Goal: Communication & Community: Answer question/provide support

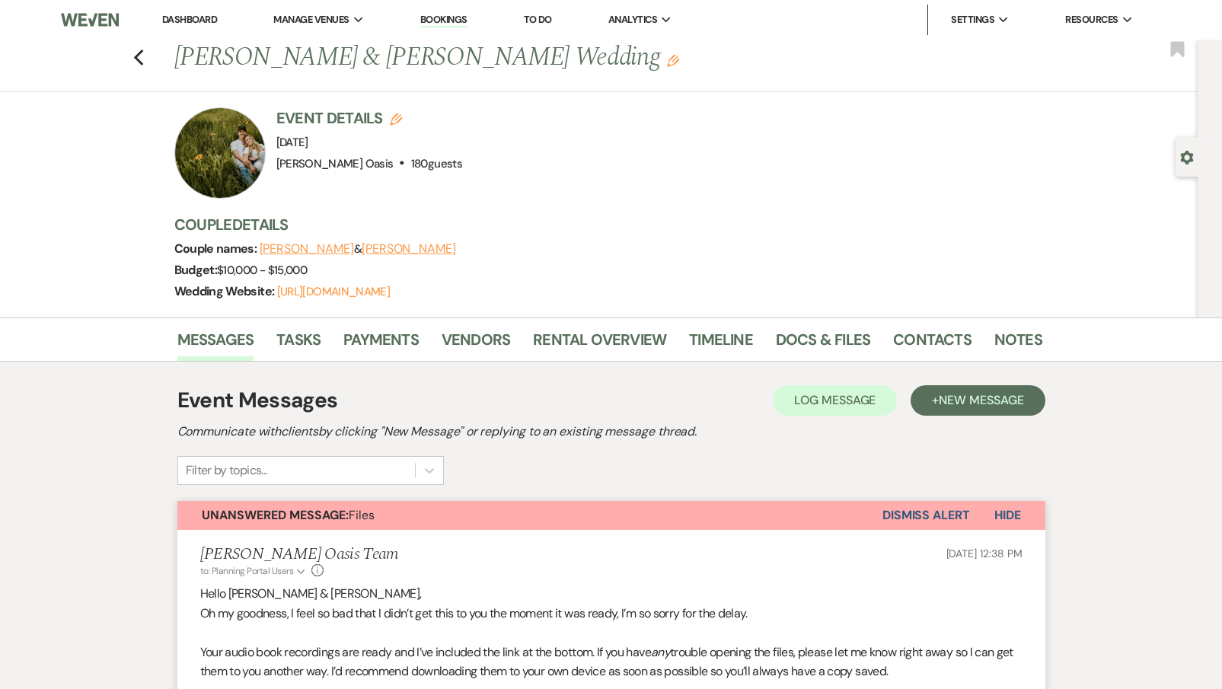
click at [211, 21] on link "Dashboard" at bounding box center [189, 19] width 55 height 13
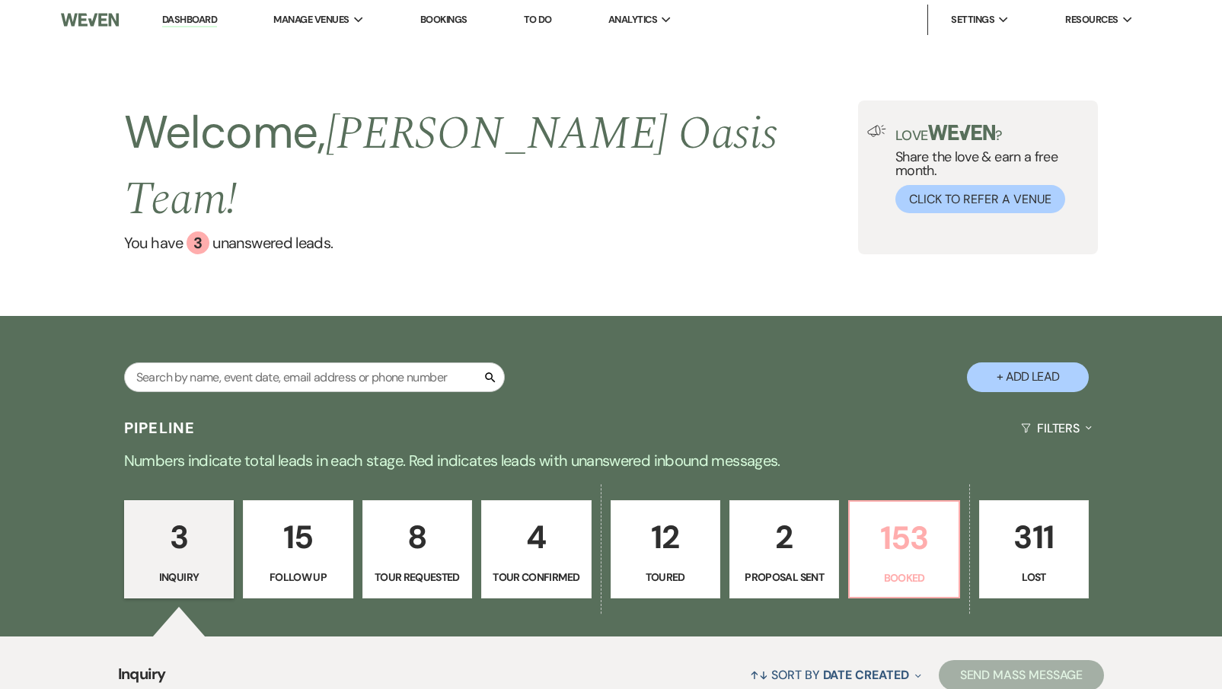
click at [900, 512] on p "153" at bounding box center [904, 537] width 90 height 51
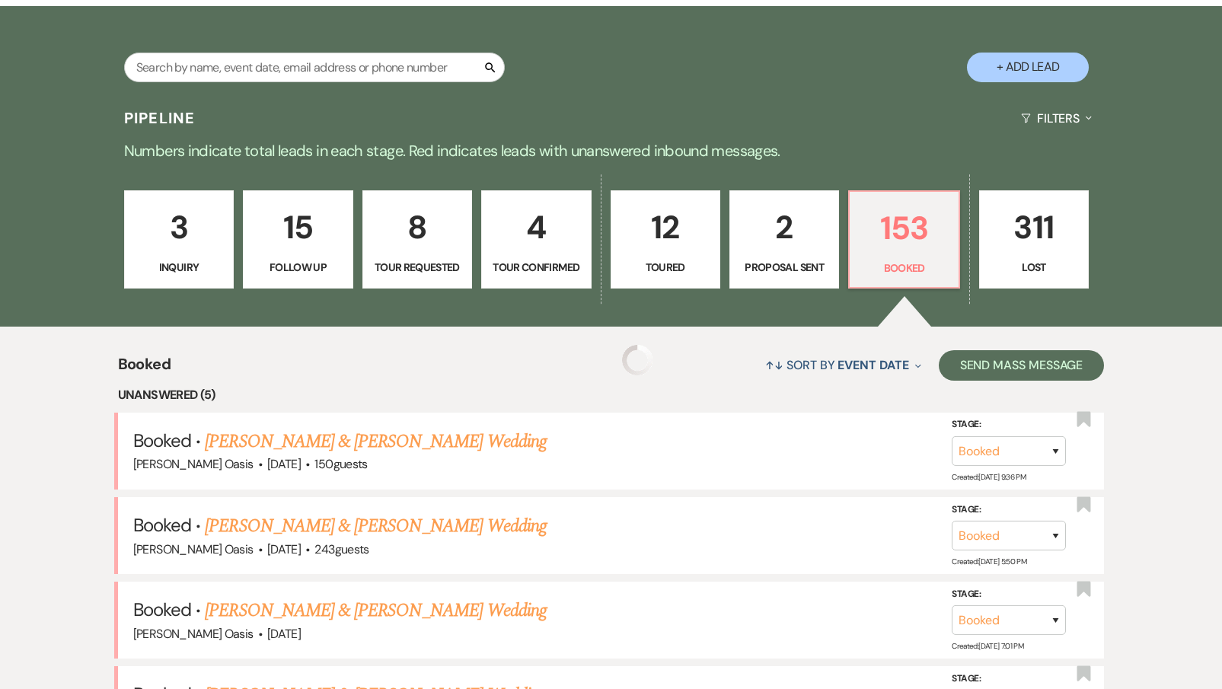
scroll to position [339, 0]
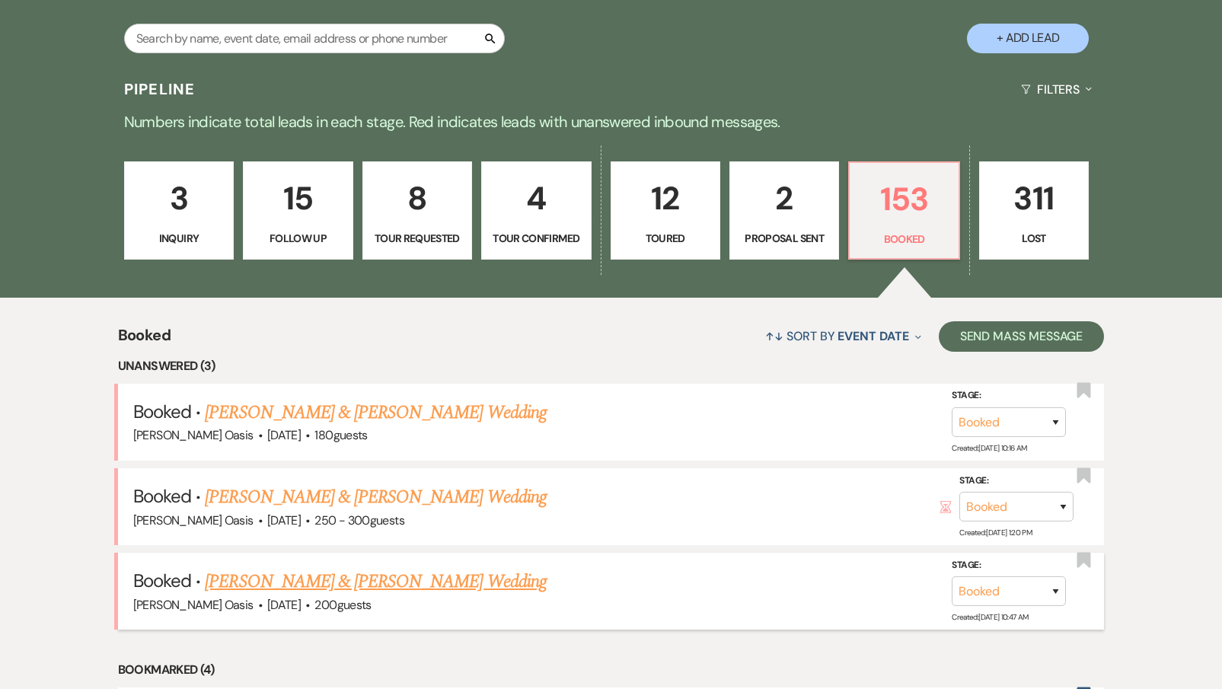
click at [386, 568] on link "[PERSON_NAME] & [PERSON_NAME] Wedding" at bounding box center [375, 581] width 341 height 27
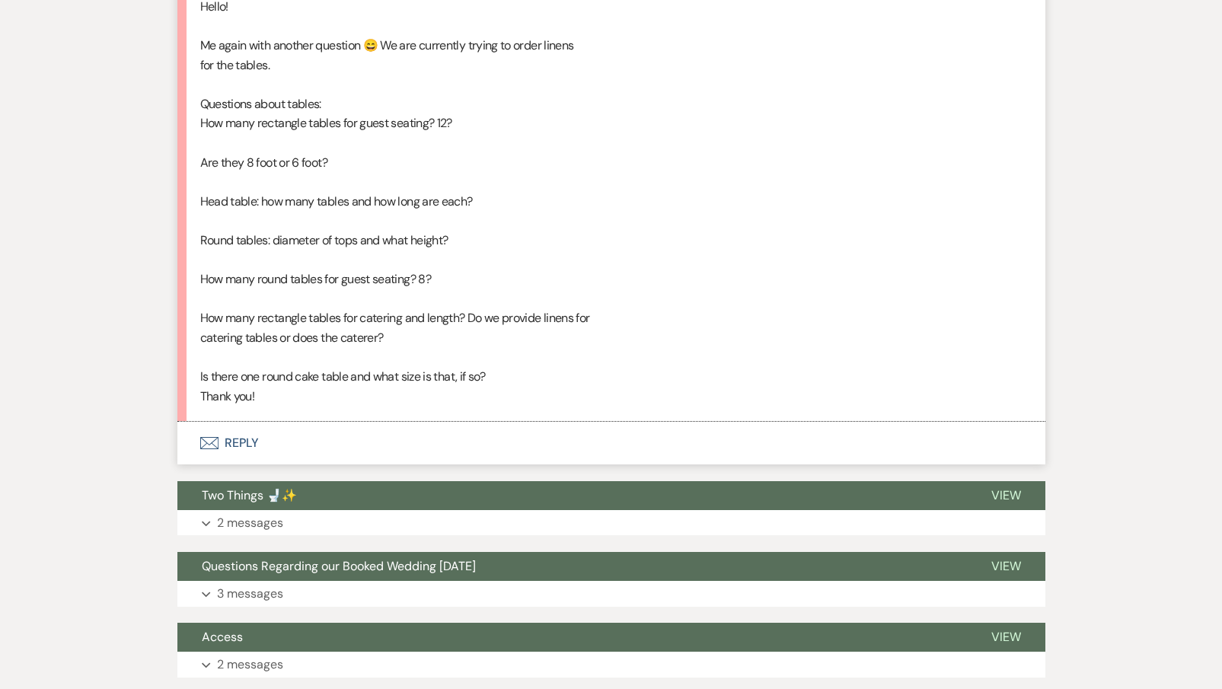
scroll to position [784, 0]
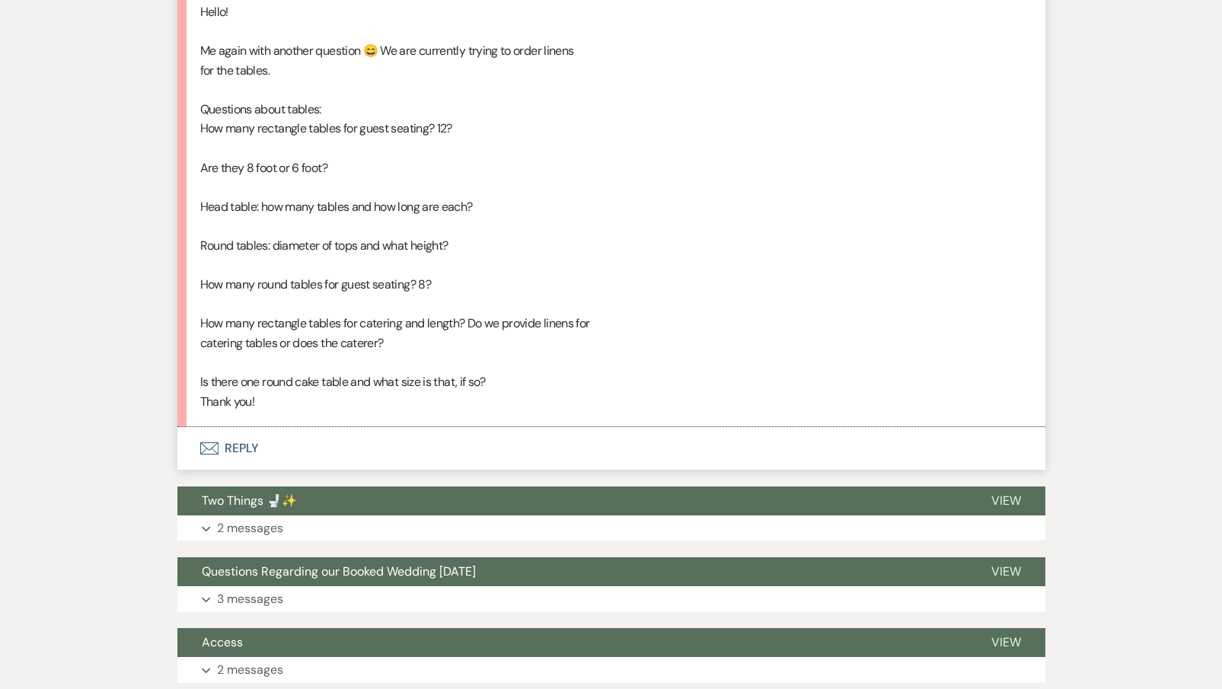
click at [282, 427] on button "Envelope Reply" at bounding box center [611, 448] width 868 height 43
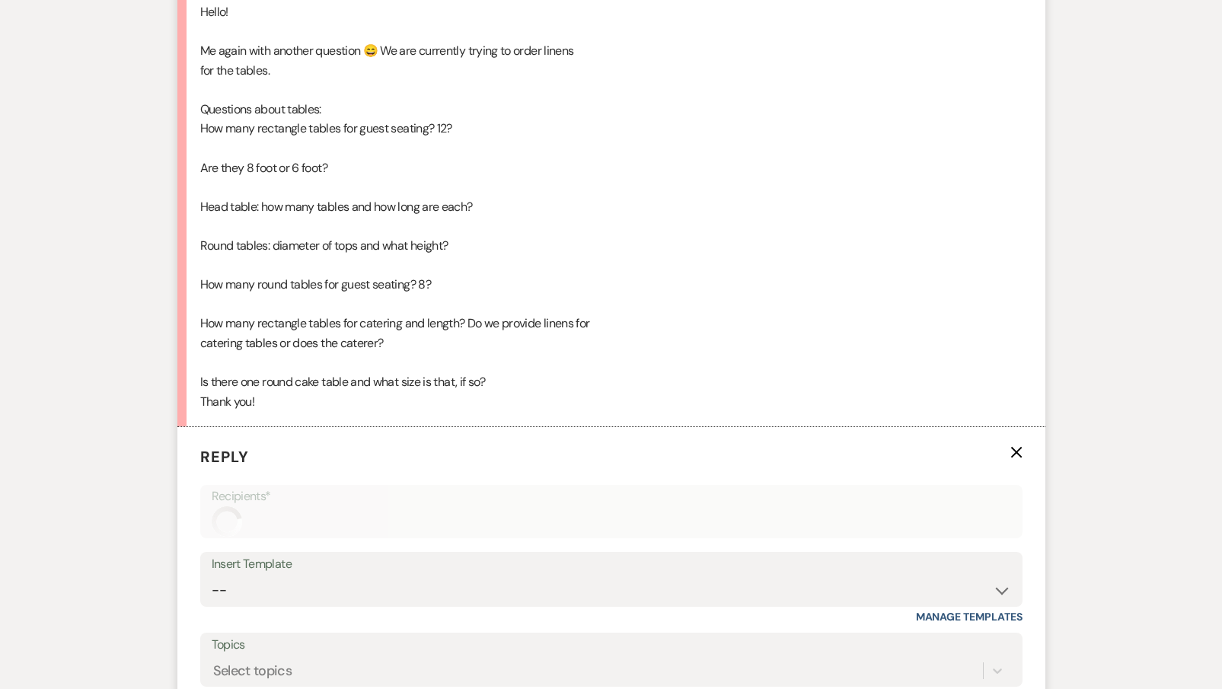
scroll to position [1077, 0]
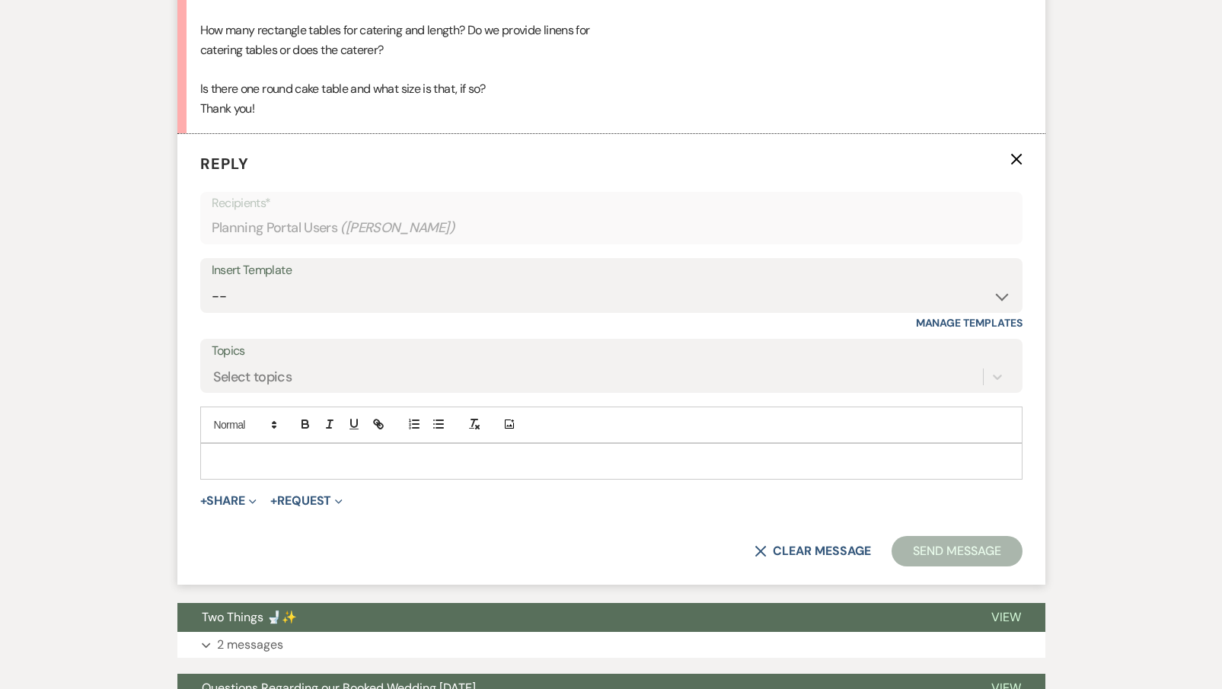
click at [258, 453] on p at bounding box center [611, 461] width 798 height 17
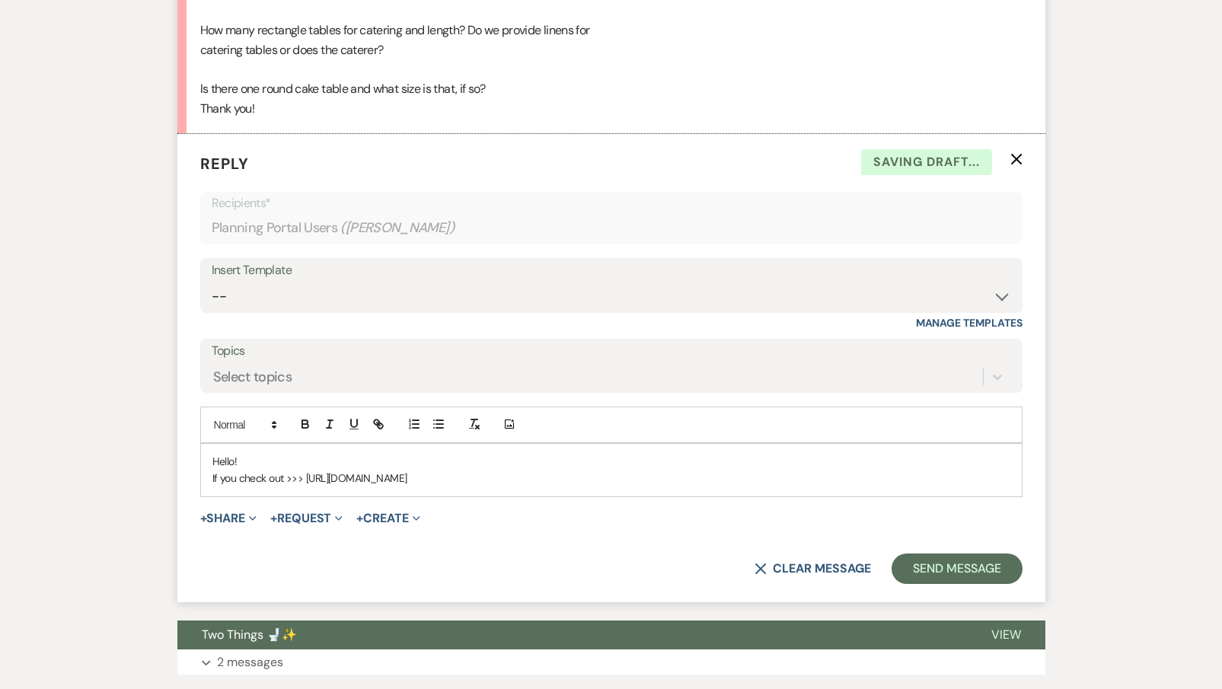
drag, startPoint x: 302, startPoint y: 459, endPoint x: 566, endPoint y: 501, distance: 267.5
click at [566, 501] on form "Reply X Saving draft... Recipients* Planning Portal Users ( [PERSON_NAME] ) Ins…" at bounding box center [611, 368] width 868 height 468
click at [385, 417] on icon "button" at bounding box center [379, 424] width 14 height 14
type input "[URL][DOMAIN_NAME]"
click at [502, 502] on link at bounding box center [496, 507] width 33 height 11
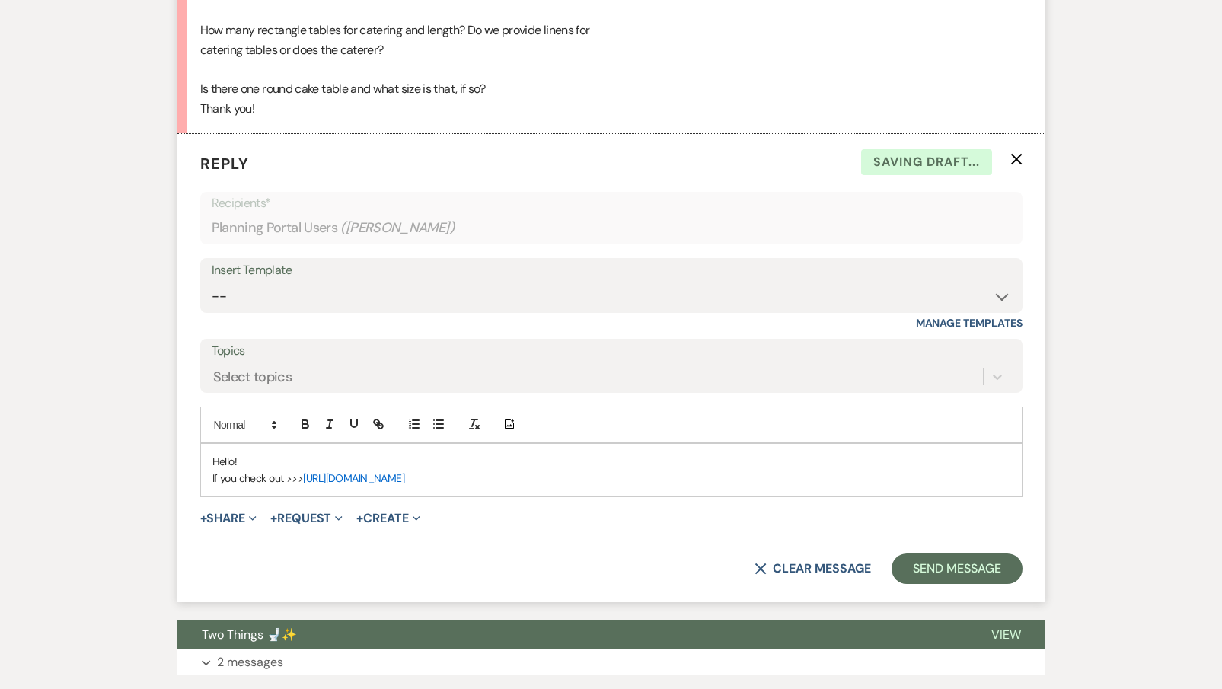
click at [551, 470] on p "If you check out >>> [URL][DOMAIN_NAME]" at bounding box center [611, 478] width 798 height 17
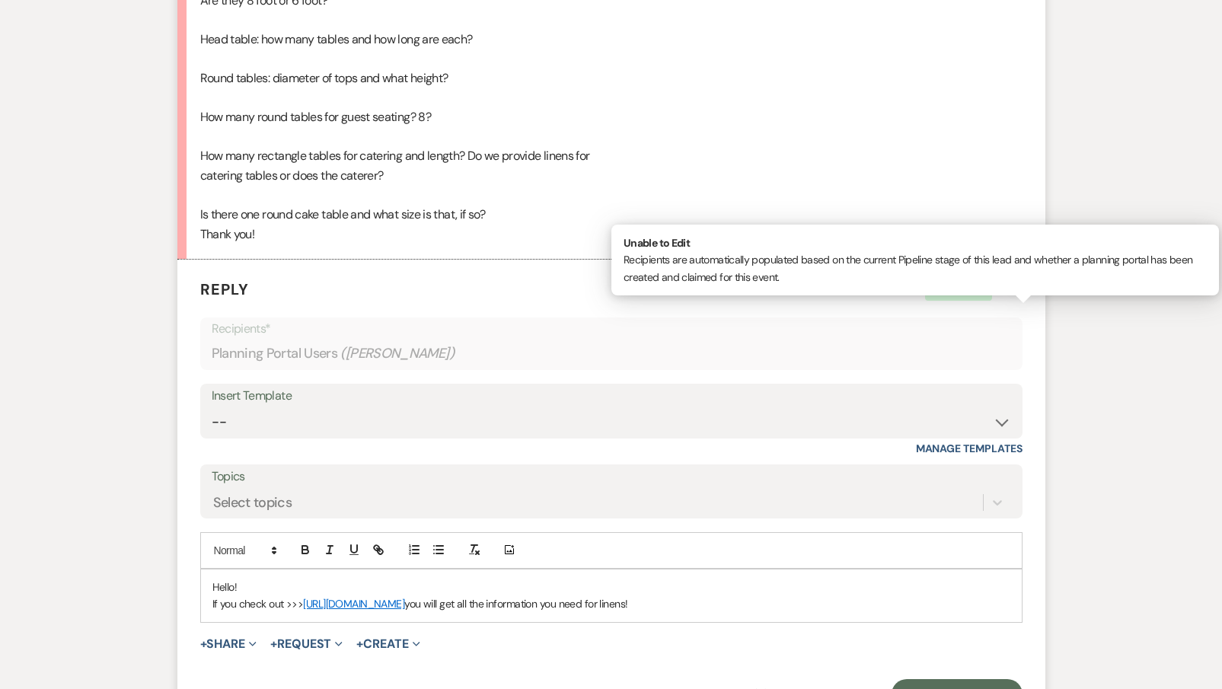
scroll to position [979, 0]
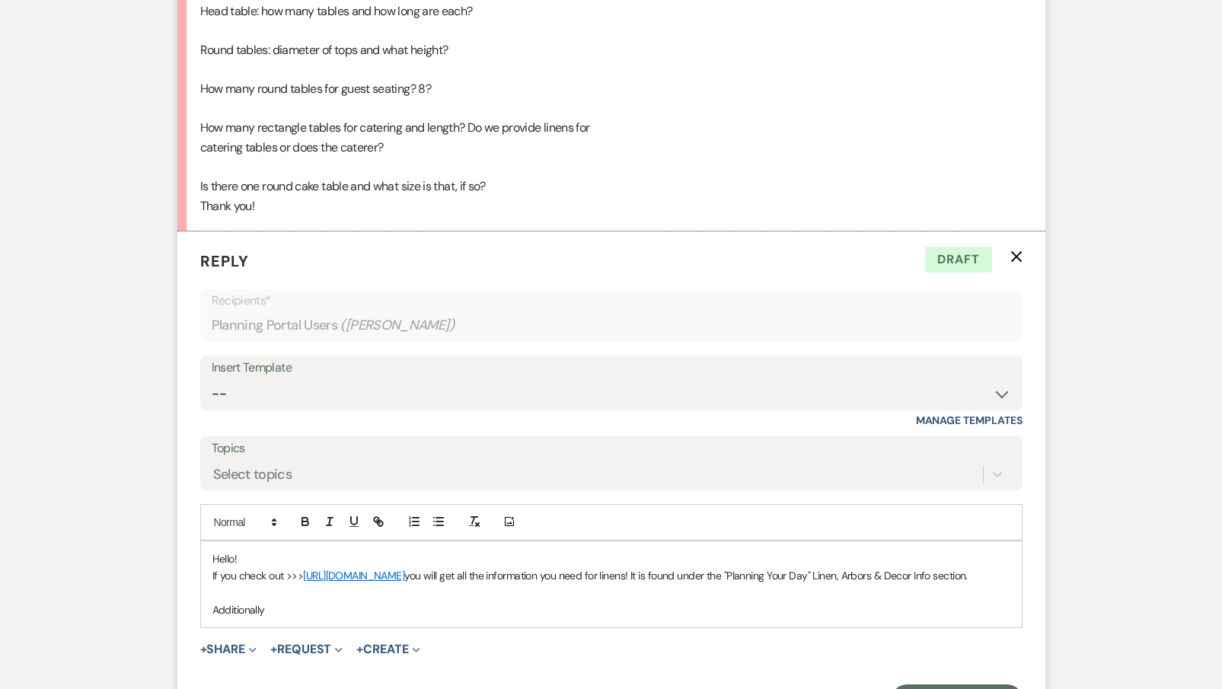
drag, startPoint x: 282, startPoint y: 612, endPoint x: 205, endPoint y: 610, distance: 77.7
click at [205, 610] on div "Hello! If you check out >>> [URL][DOMAIN_NAME] you will get all the information…" at bounding box center [611, 584] width 821 height 87
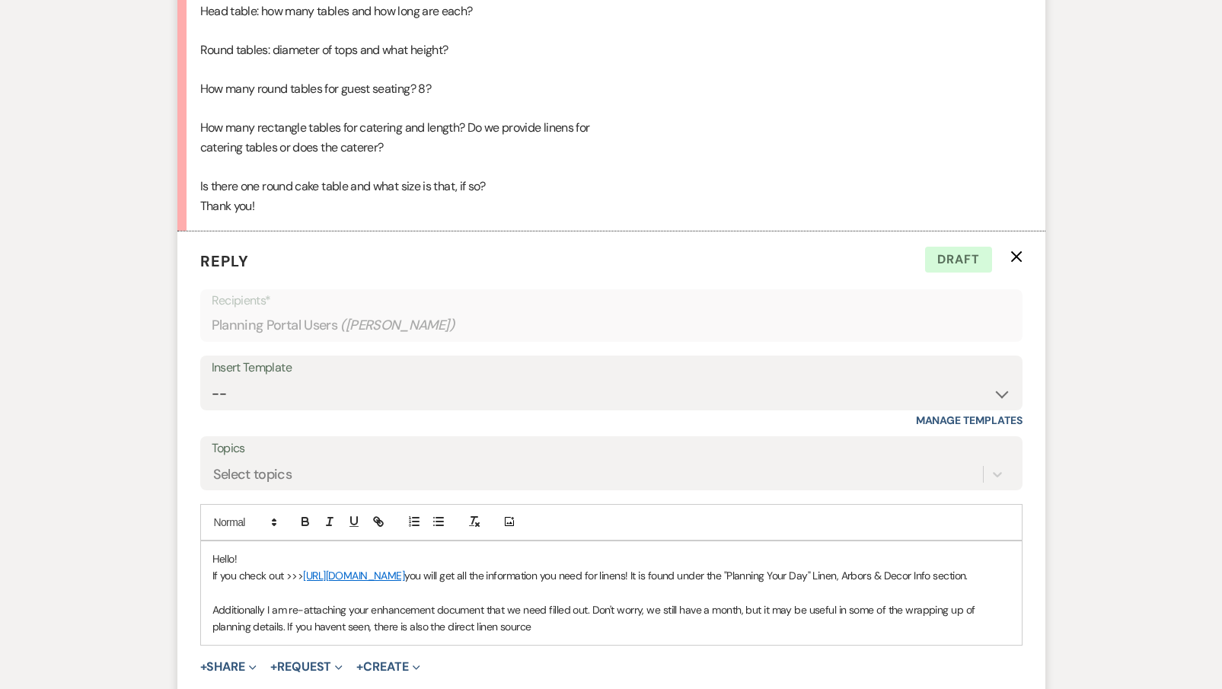
click at [484, 606] on p "Additionally I am re-attaching your enhancement document that we need filled ou…" at bounding box center [611, 619] width 798 height 34
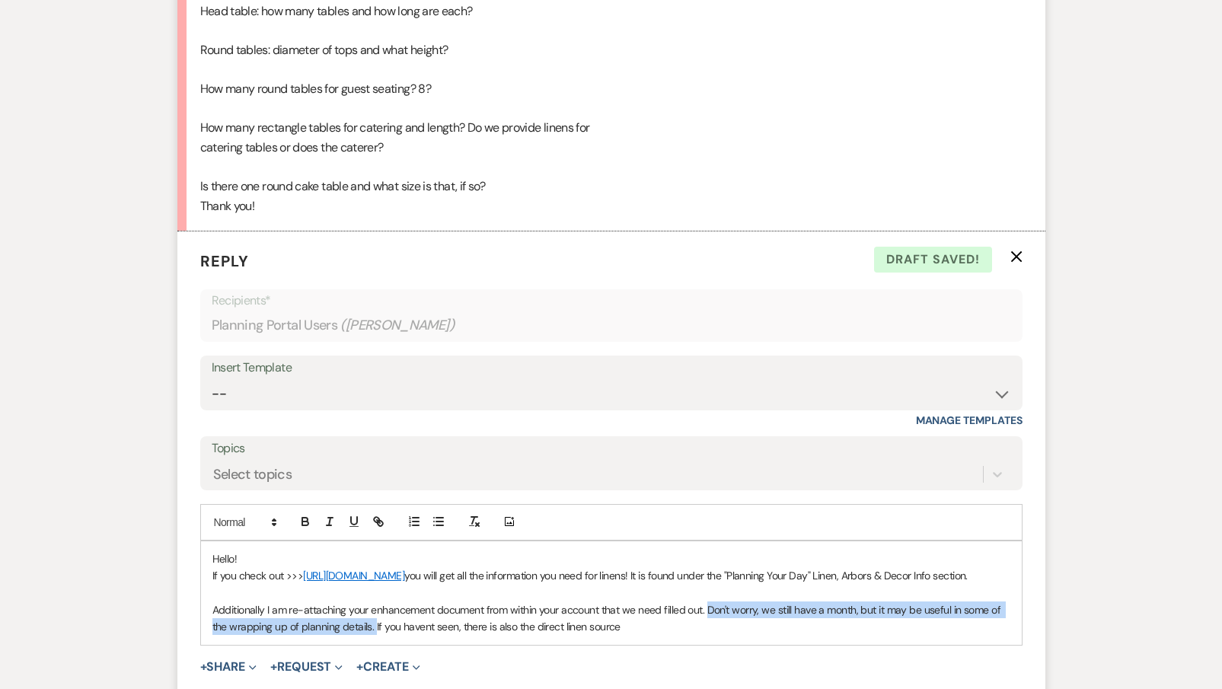
drag, startPoint x: 374, startPoint y: 626, endPoint x: 709, endPoint y: 603, distance: 335.8
click at [707, 603] on p "Additionally I am re-attaching your enhancement document from within your accou…" at bounding box center [611, 619] width 798 height 34
click at [321, 512] on button "button" at bounding box center [329, 521] width 21 height 18
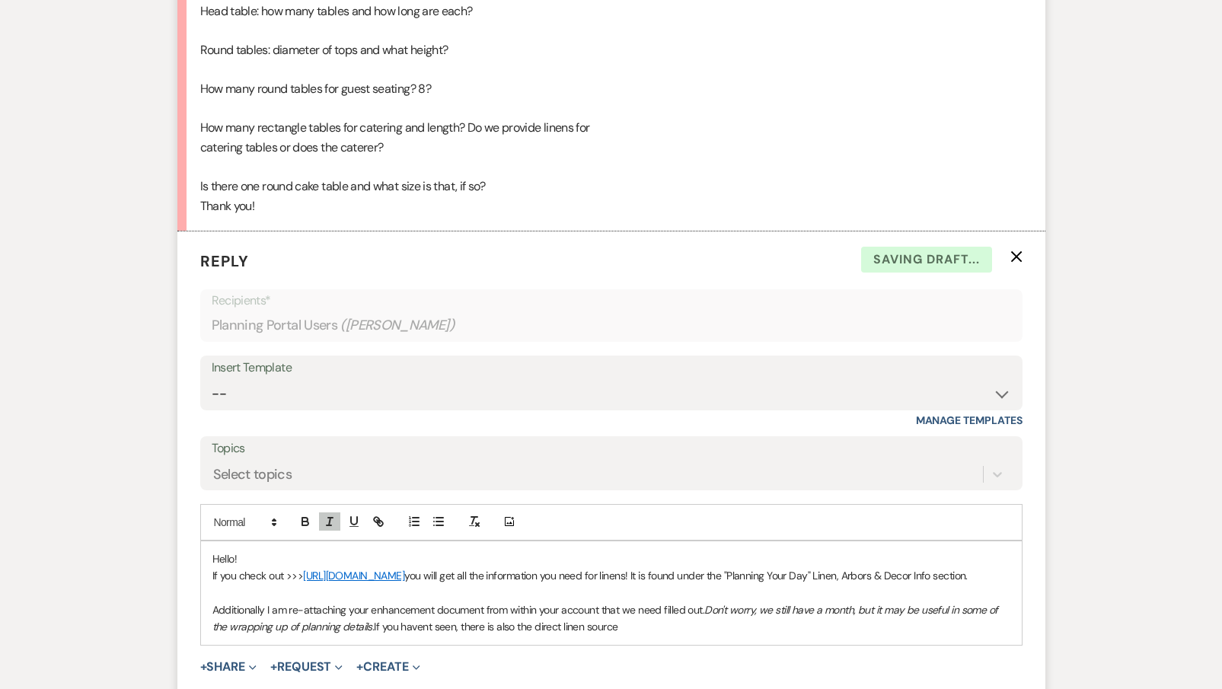
click at [366, 576] on p "If you check out >>> [URL][DOMAIN_NAME] you will get all the information you ne…" at bounding box center [611, 575] width 798 height 17
click at [637, 628] on p "Additionally I am re-attaching your enhancement document from within your accou…" at bounding box center [611, 619] width 798 height 34
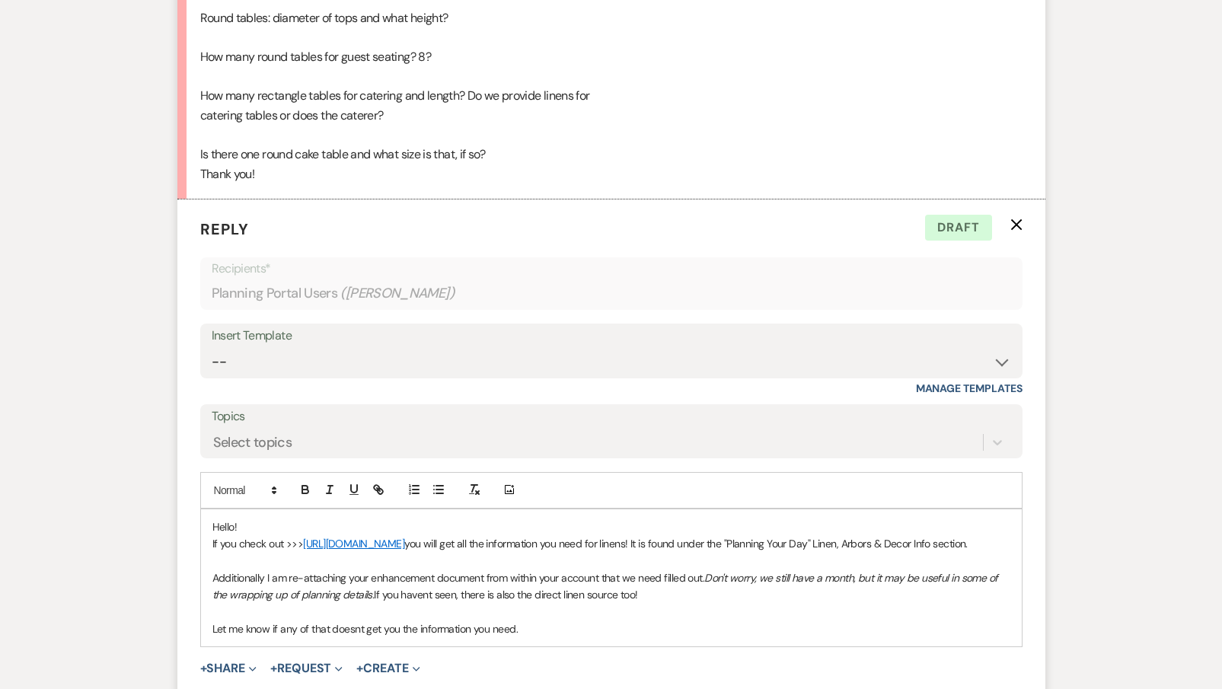
scroll to position [1015, 0]
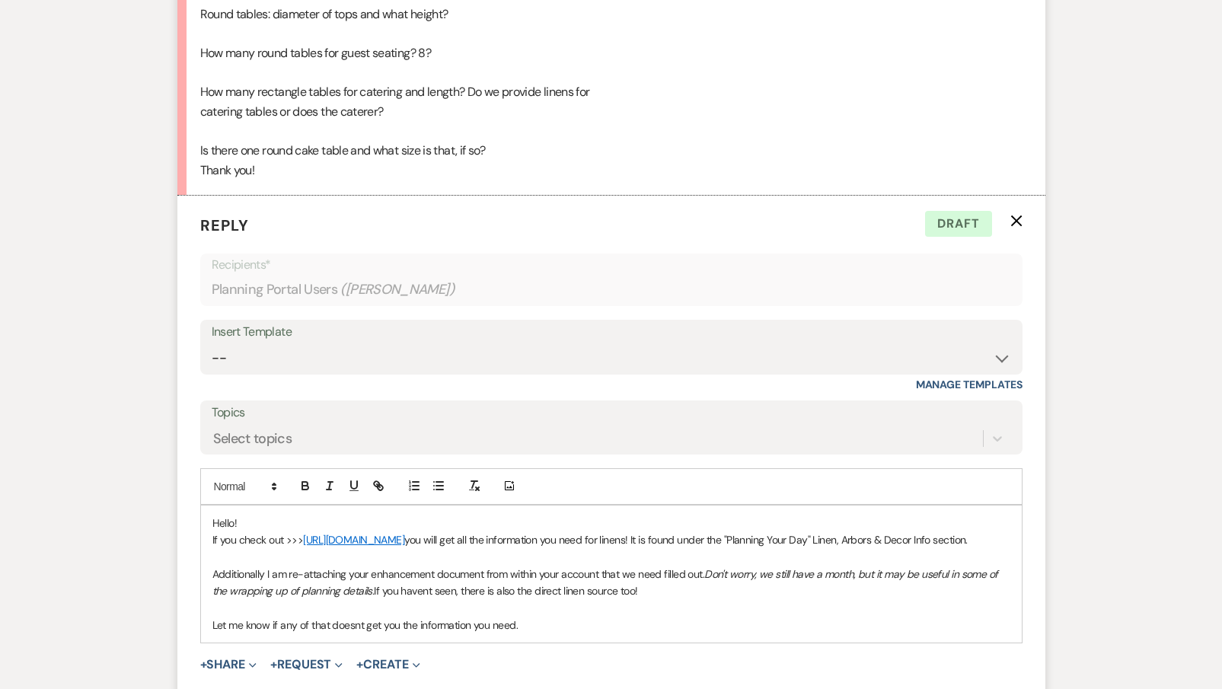
click at [694, 592] on p "Additionally I am re-attaching your enhancement document from within your accou…" at bounding box center [611, 583] width 798 height 34
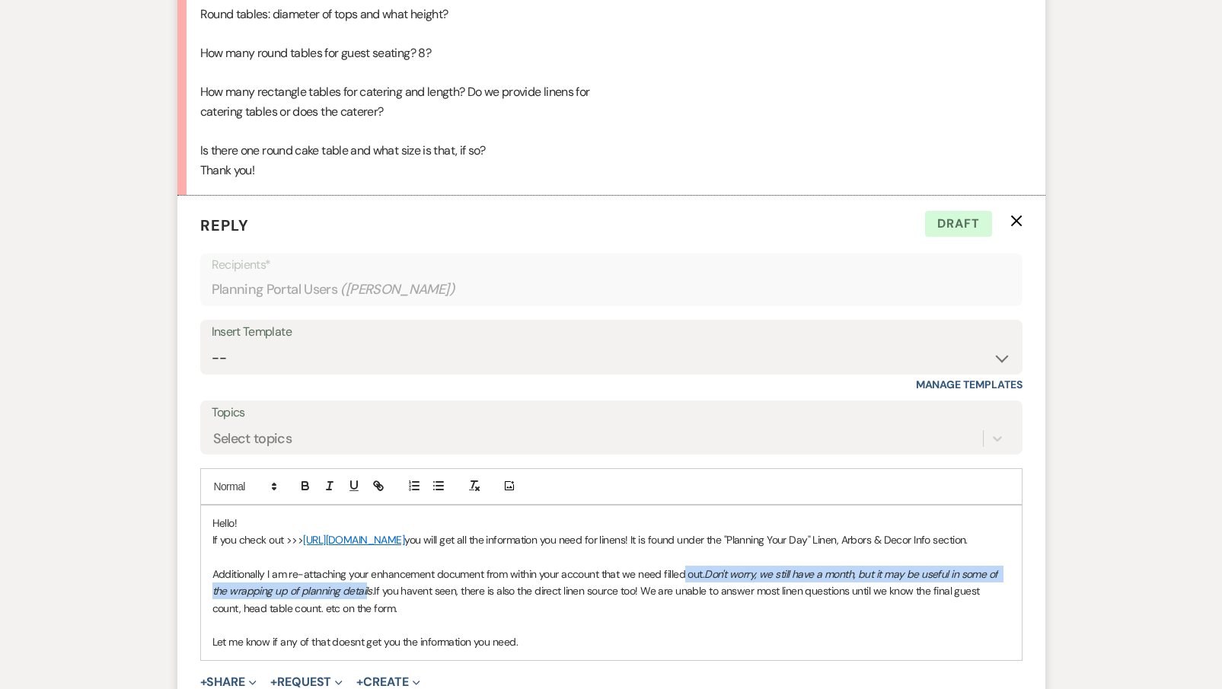
drag, startPoint x: 368, startPoint y: 588, endPoint x: 685, endPoint y: 572, distance: 317.2
click at [685, 572] on p "Additionally I am re-attaching your enhancement document from within your accou…" at bounding box center [611, 591] width 798 height 51
click at [324, 479] on icon "button" at bounding box center [330, 486] width 14 height 14
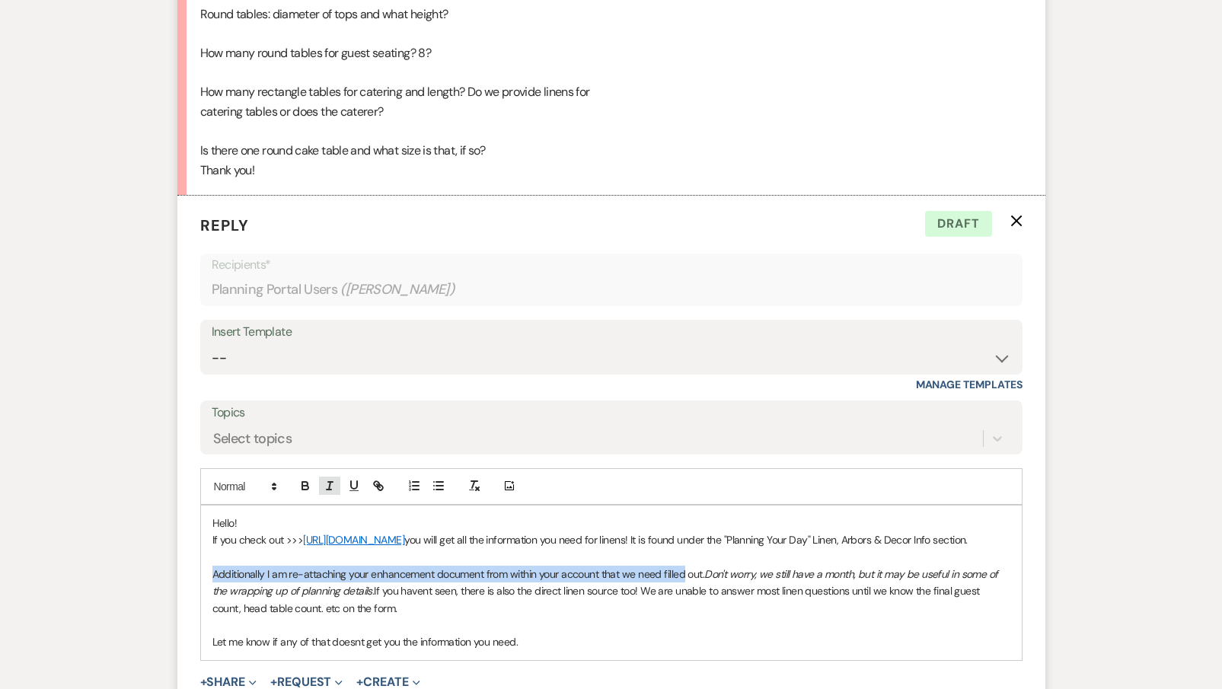
click at [324, 479] on icon "button" at bounding box center [330, 486] width 14 height 14
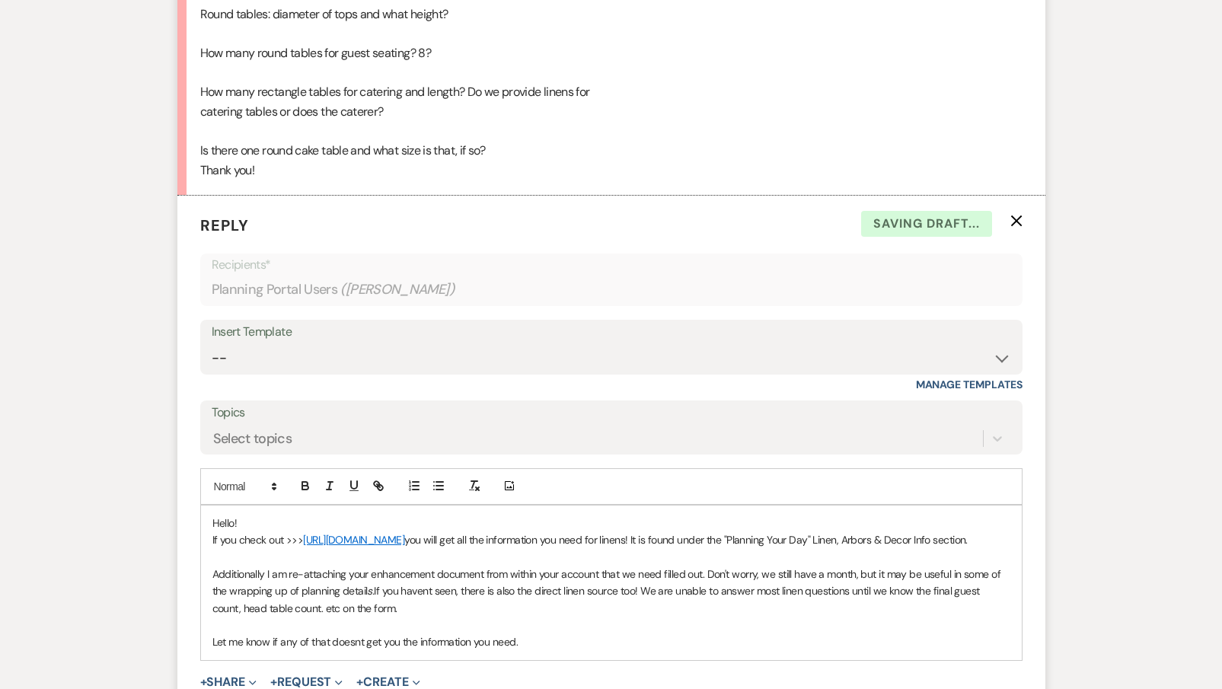
click at [384, 582] on p "Additionally I am re-attaching your enhancement document from within your accou…" at bounding box center [611, 591] width 798 height 51
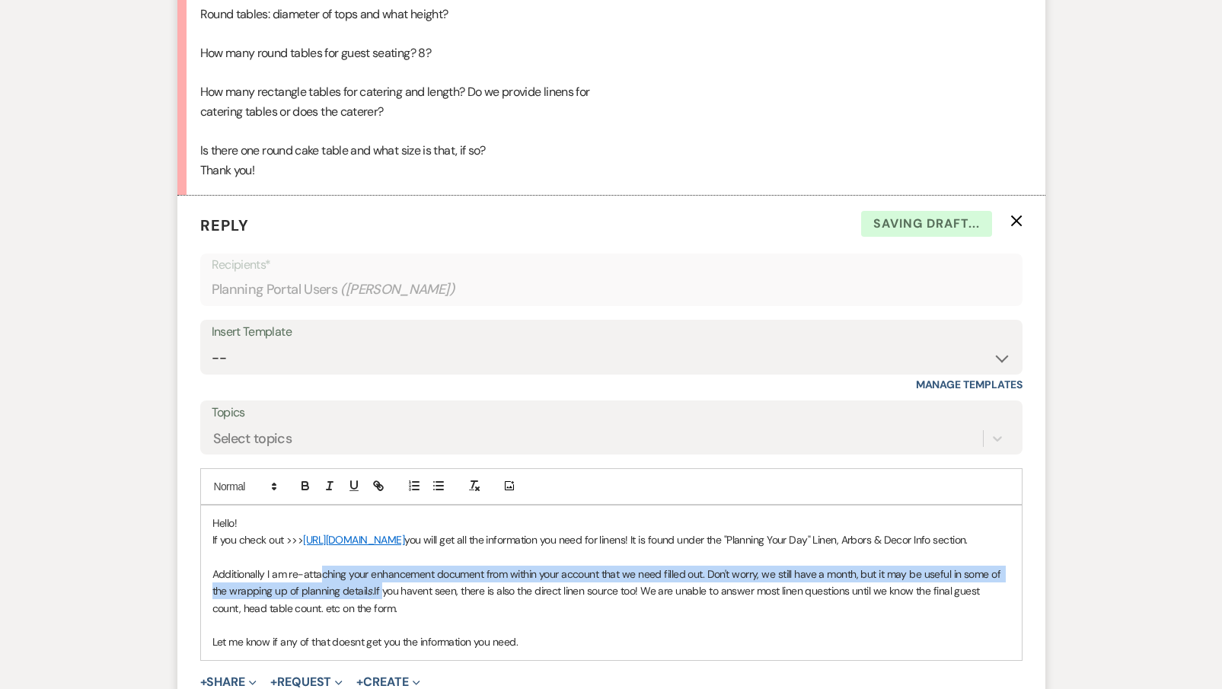
drag, startPoint x: 373, startPoint y: 591, endPoint x: 322, endPoint y: 576, distance: 53.0
click at [322, 577] on p "Additionally I am re-attaching your enhancement document from within your accou…" at bounding box center [611, 591] width 798 height 51
click at [327, 490] on line "button" at bounding box center [329, 490] width 5 height 0
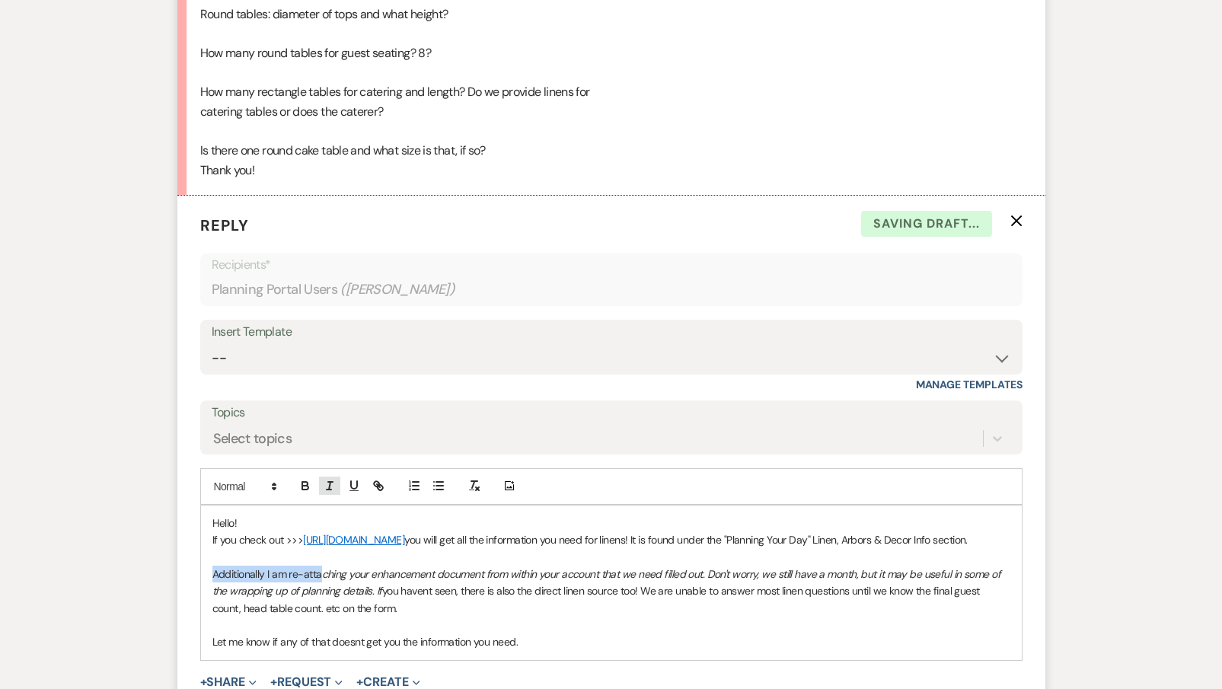
click at [327, 490] on line "button" at bounding box center [329, 490] width 5 height 0
click at [324, 586] on p "Additionally I am re-attaching your enhancement document from within your accou…" at bounding box center [611, 591] width 798 height 51
click at [316, 601] on p "Additionally I am re-attaching your enhancement document from within your accou…" at bounding box center [611, 591] width 798 height 51
drag, startPoint x: 531, startPoint y: 645, endPoint x: 432, endPoint y: 661, distance: 100.3
click at [431, 661] on form "Reply X Draft Recipients* Planning Portal Users ( [PERSON_NAME] ) Insert Templa…" at bounding box center [611, 481] width 868 height 570
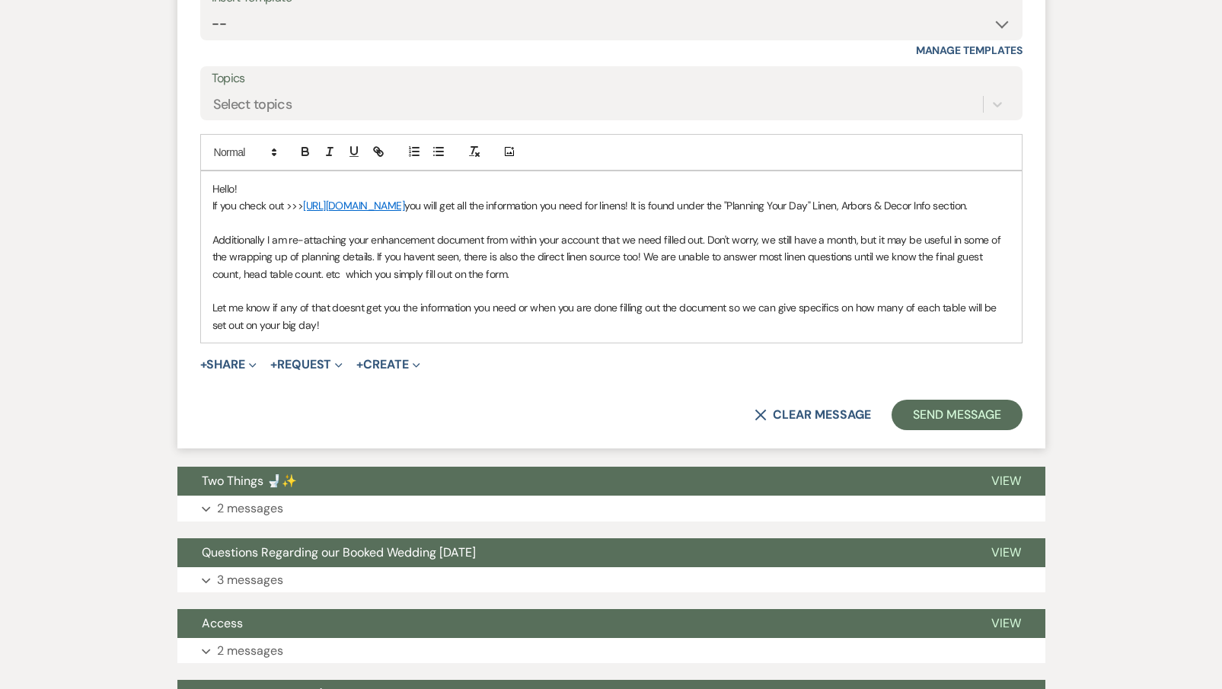
scroll to position [1364, 0]
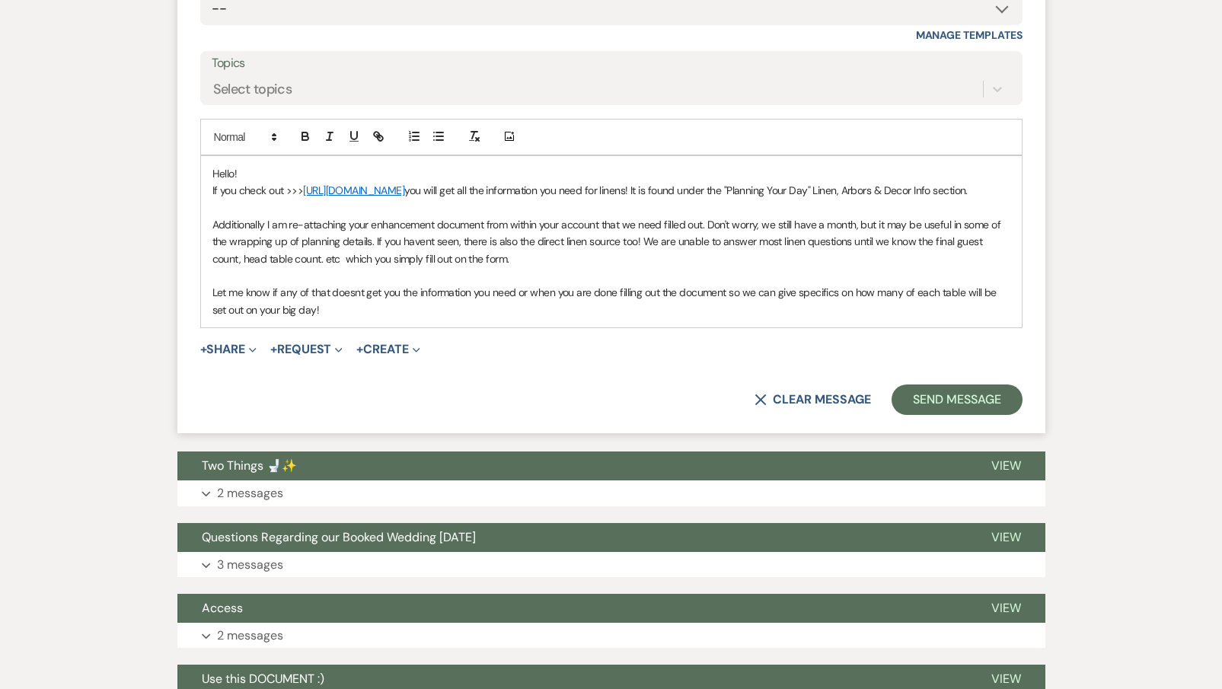
click at [209, 221] on div "Hello! If you check out >>> [URL][DOMAIN_NAME] you will get all the information…" at bounding box center [611, 242] width 821 height 172
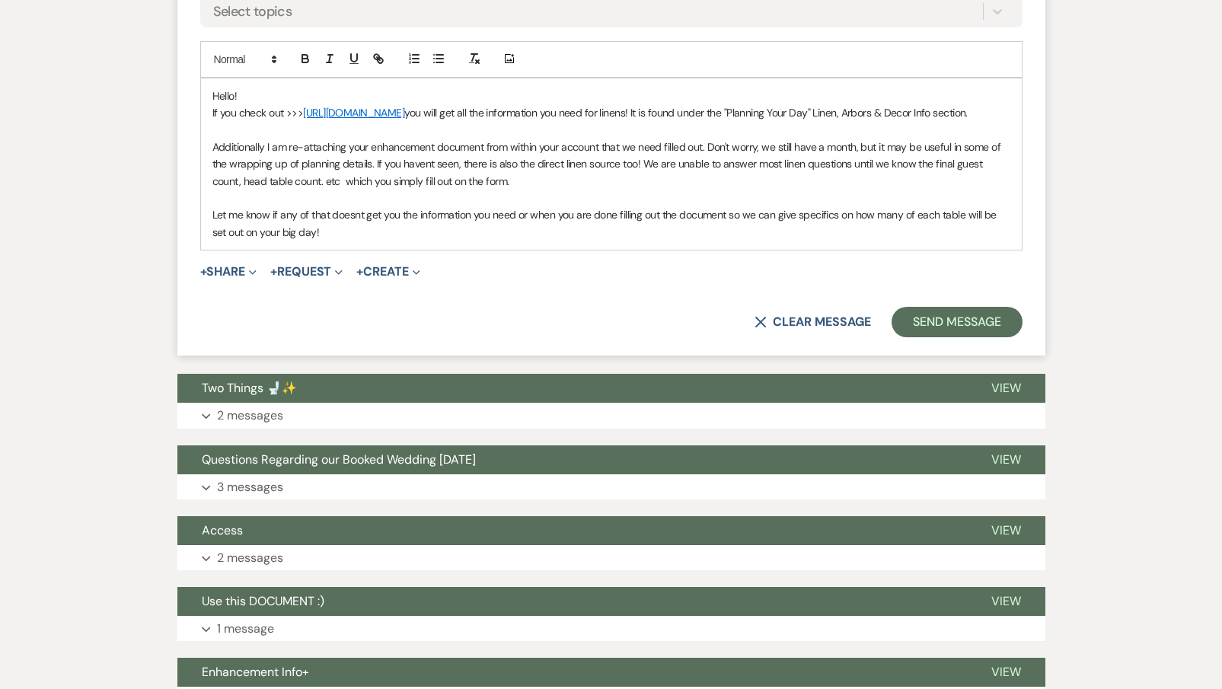
scroll to position [1443, 0]
click at [356, 215] on p "Let me know if any of that doesnt get you the information you need or when you …" at bounding box center [611, 223] width 798 height 34
click at [345, 231] on p "Let me know if any of that doesn't get you the information you need or when you…" at bounding box center [611, 223] width 798 height 34
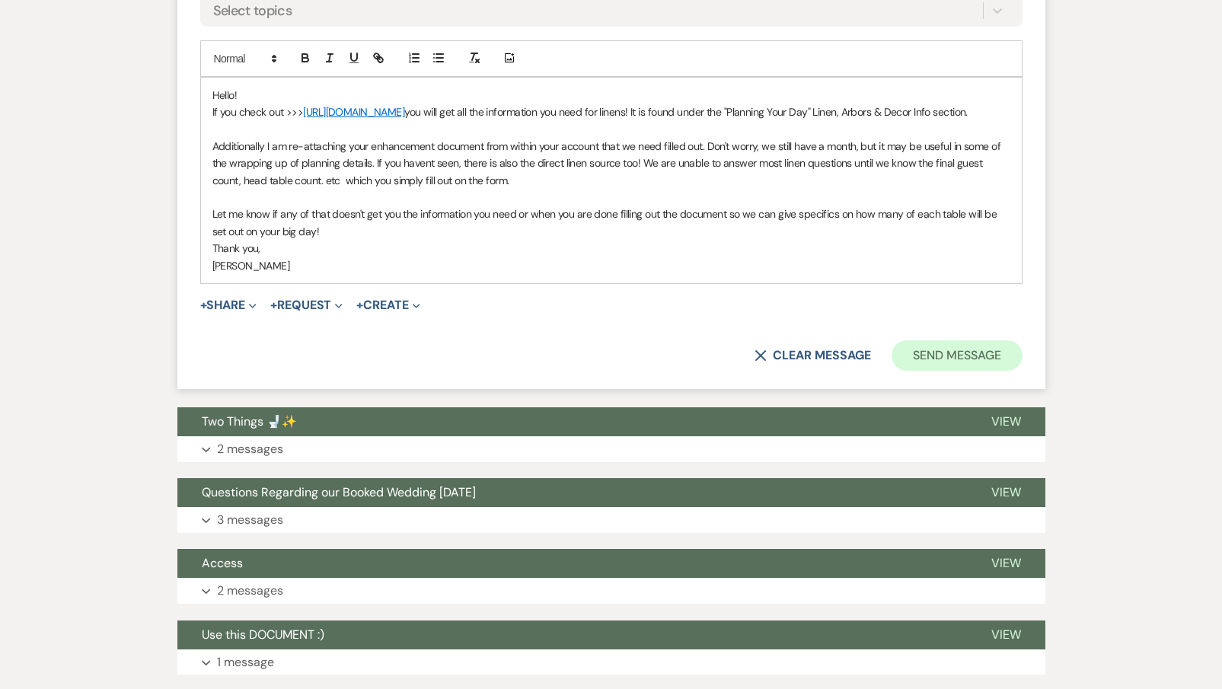
click at [987, 363] on button "Send Message" at bounding box center [957, 355] width 130 height 30
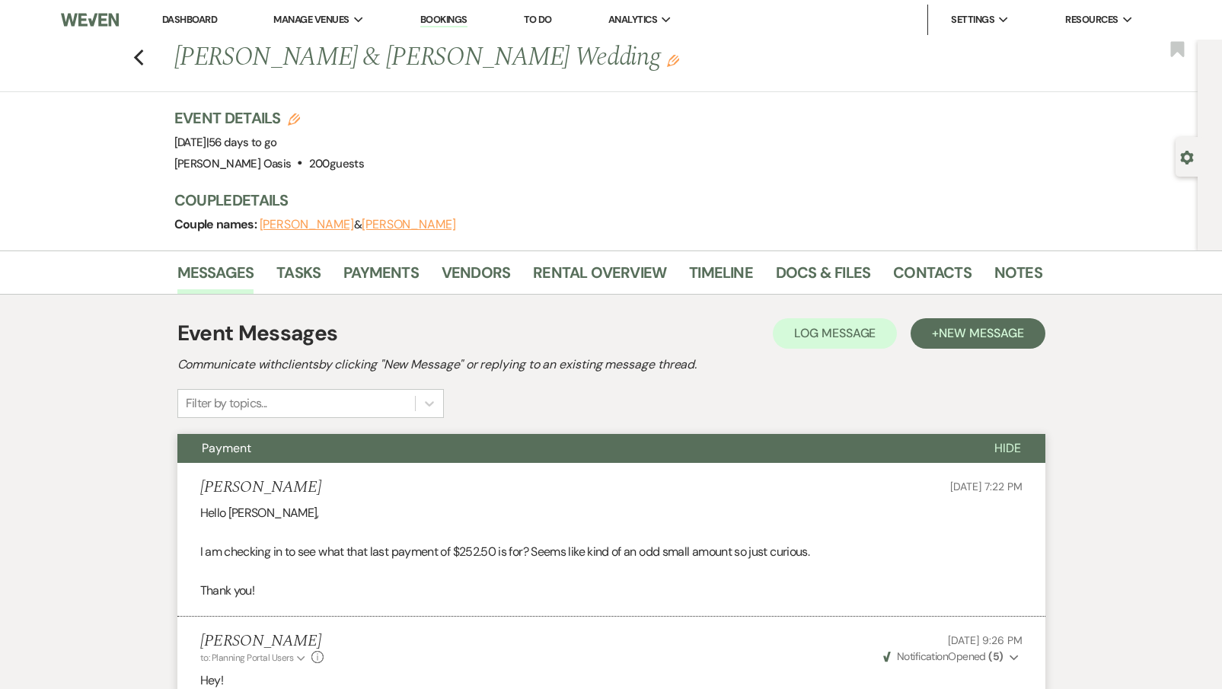
scroll to position [0, 0]
click at [184, 17] on link "Dashboard" at bounding box center [189, 19] width 55 height 13
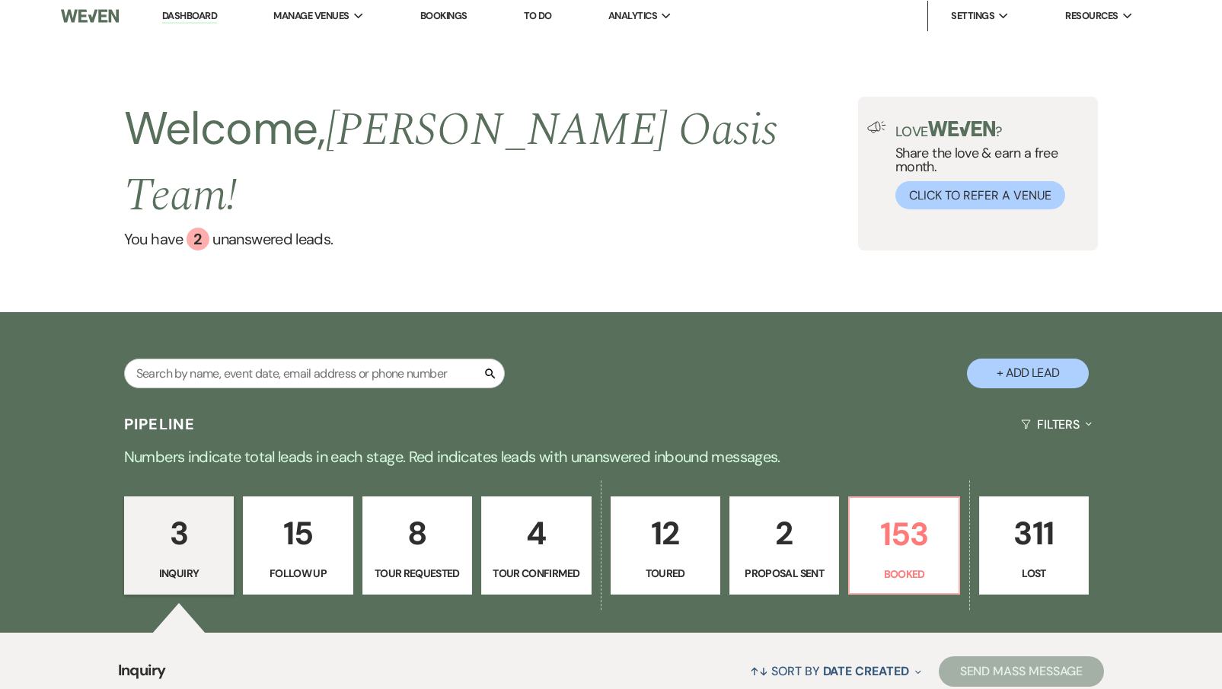
scroll to position [5, 0]
